Goal: Task Accomplishment & Management: Complete application form

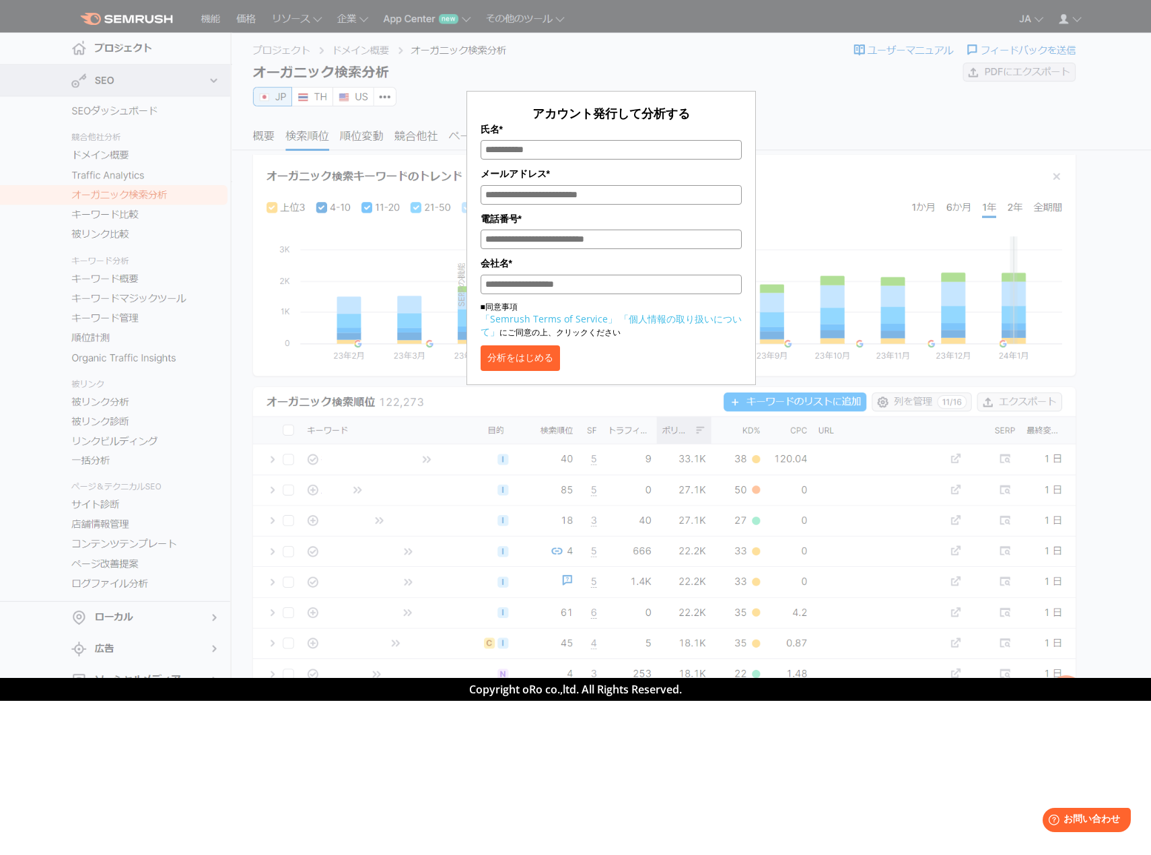
click at [943, 48] on div "アカウント発行して分析する 氏名* メールアドレス* 電話番号* 会社名* ■同意事項 「Semrush Terms of Service」 「個人情報の取り…" at bounding box center [611, 201] width 673 height 368
click at [535, 360] on button "分析をはじめる" at bounding box center [520, 358] width 79 height 26
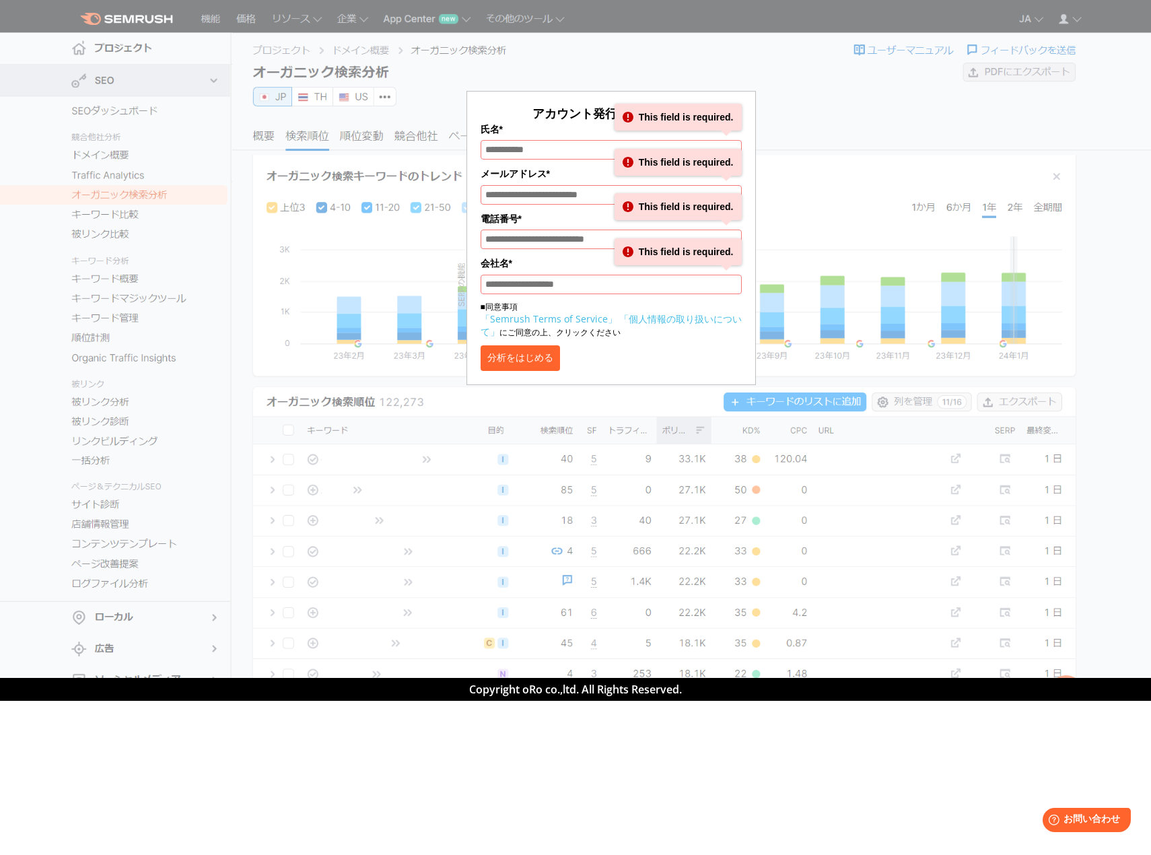
drag, startPoint x: 994, startPoint y: 195, endPoint x: 890, endPoint y: 178, distance: 105.7
click at [994, 193] on div "アカウント発行して分析する 氏名* This field is required. メールアドレス* This field is required. 電話番号…" at bounding box center [611, 196] width 953 height 378
